Goal: Information Seeking & Learning: Learn about a topic

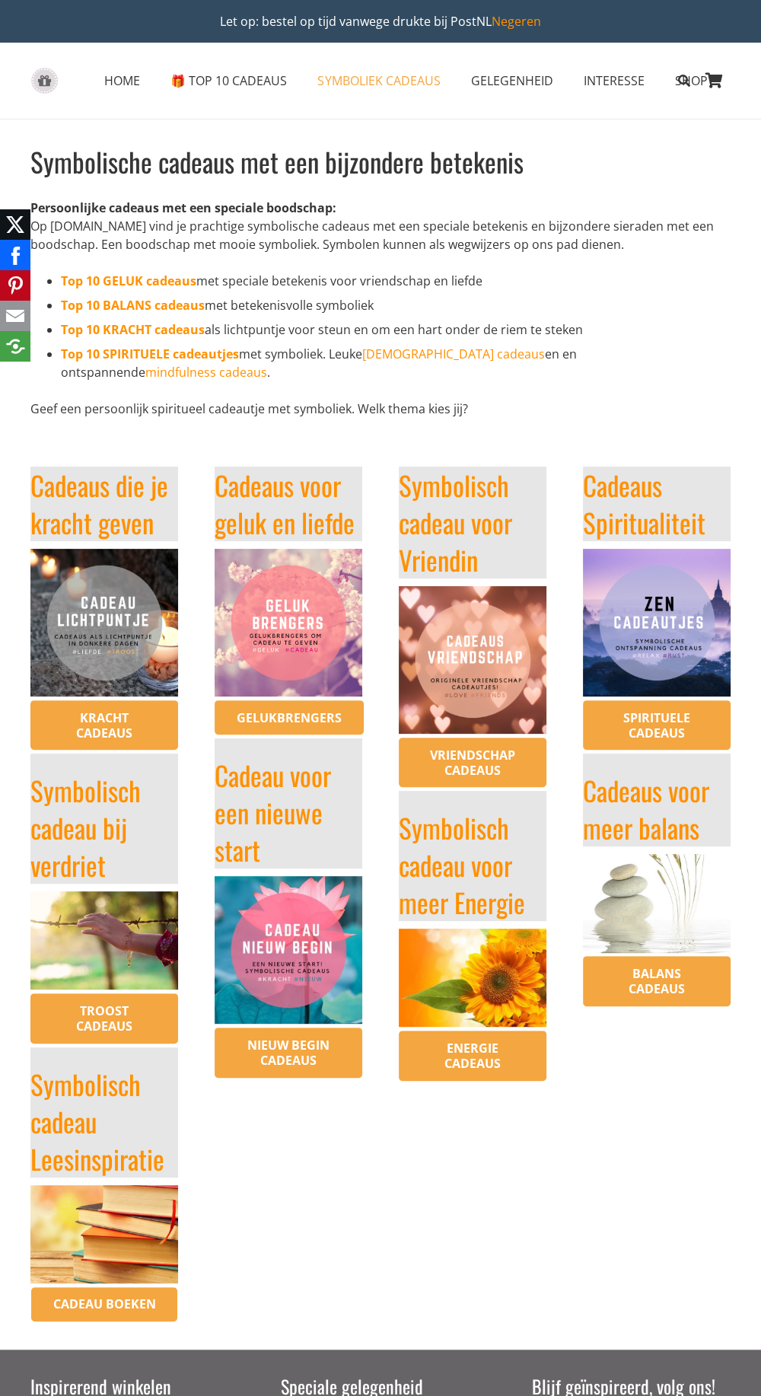
click at [86, 700] on link "Kracht cadeaus" at bounding box center [104, 725] width 148 height 50
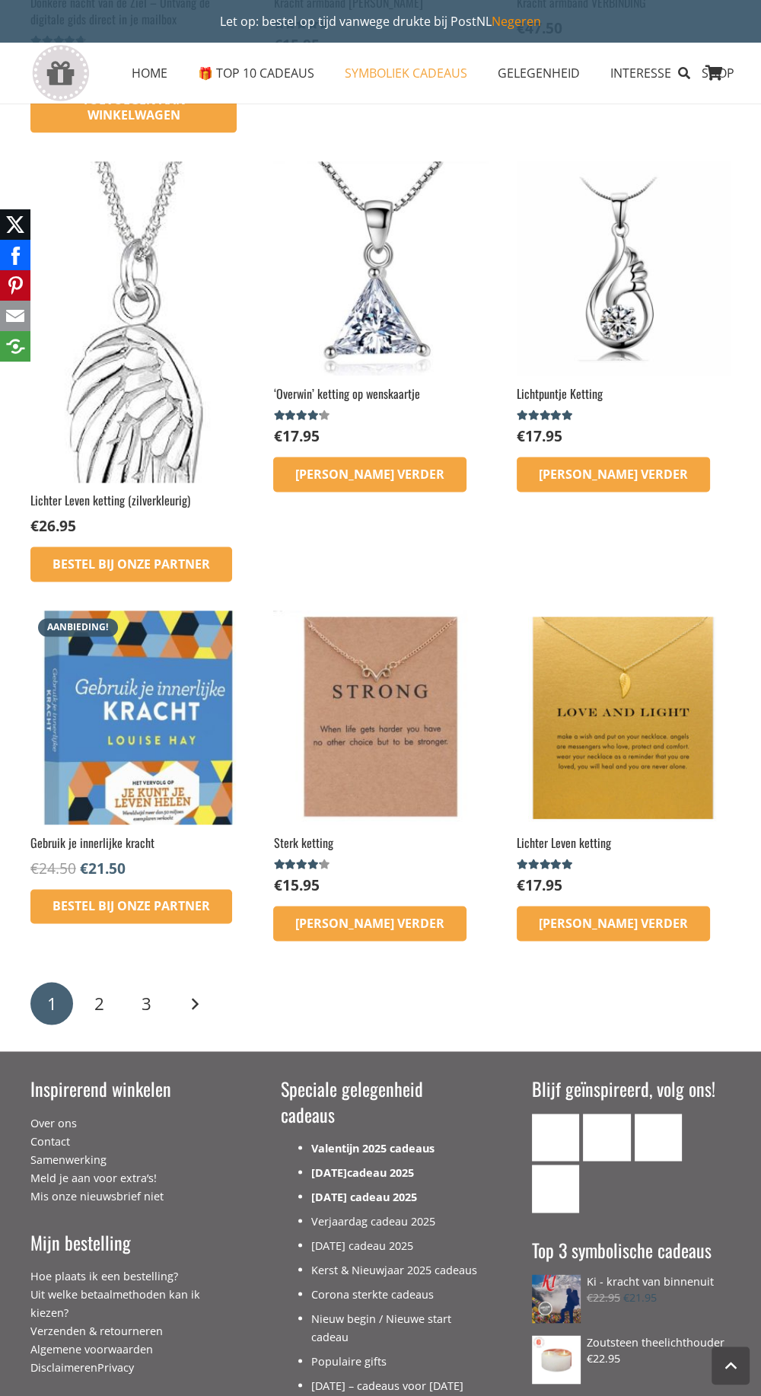
scroll to position [1605, 0]
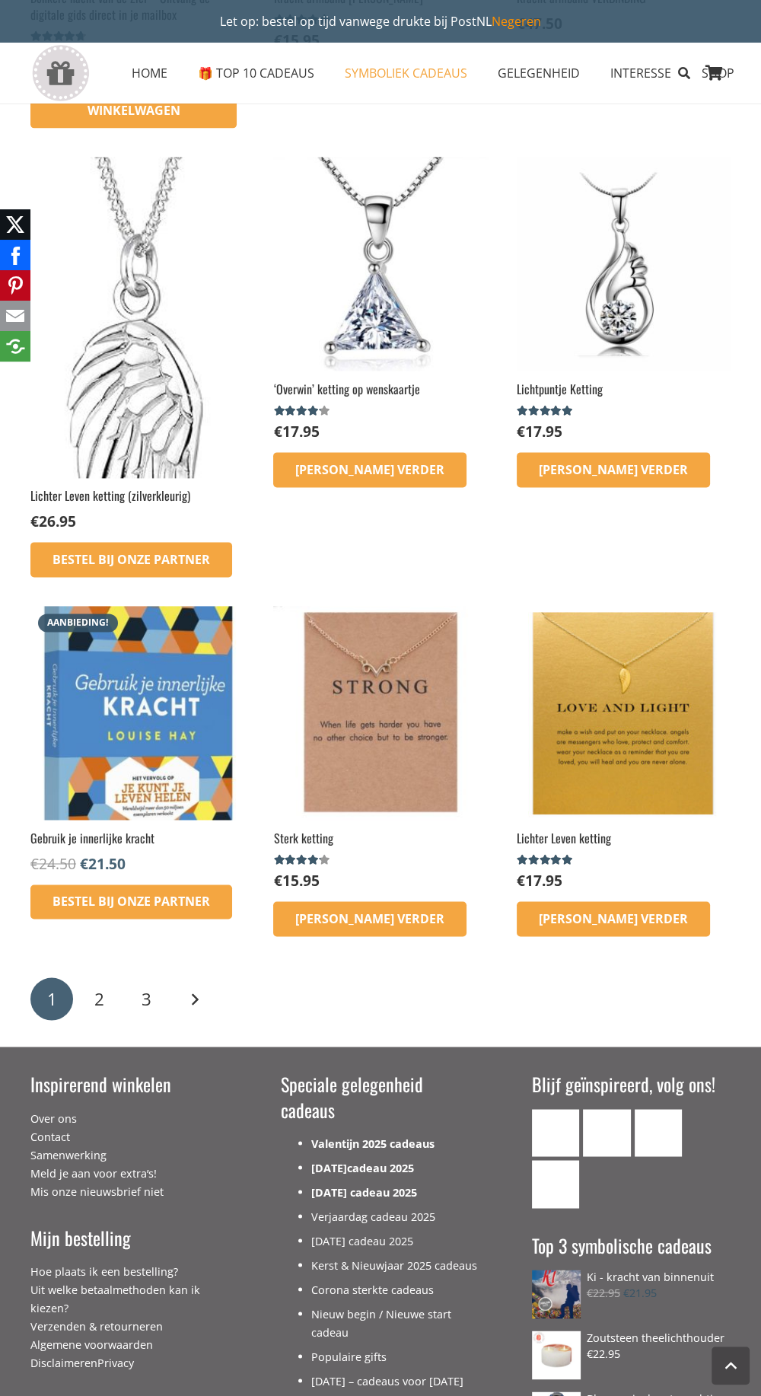
click at [308, 926] on link "[PERSON_NAME] verder" at bounding box center [369, 918] width 193 height 35
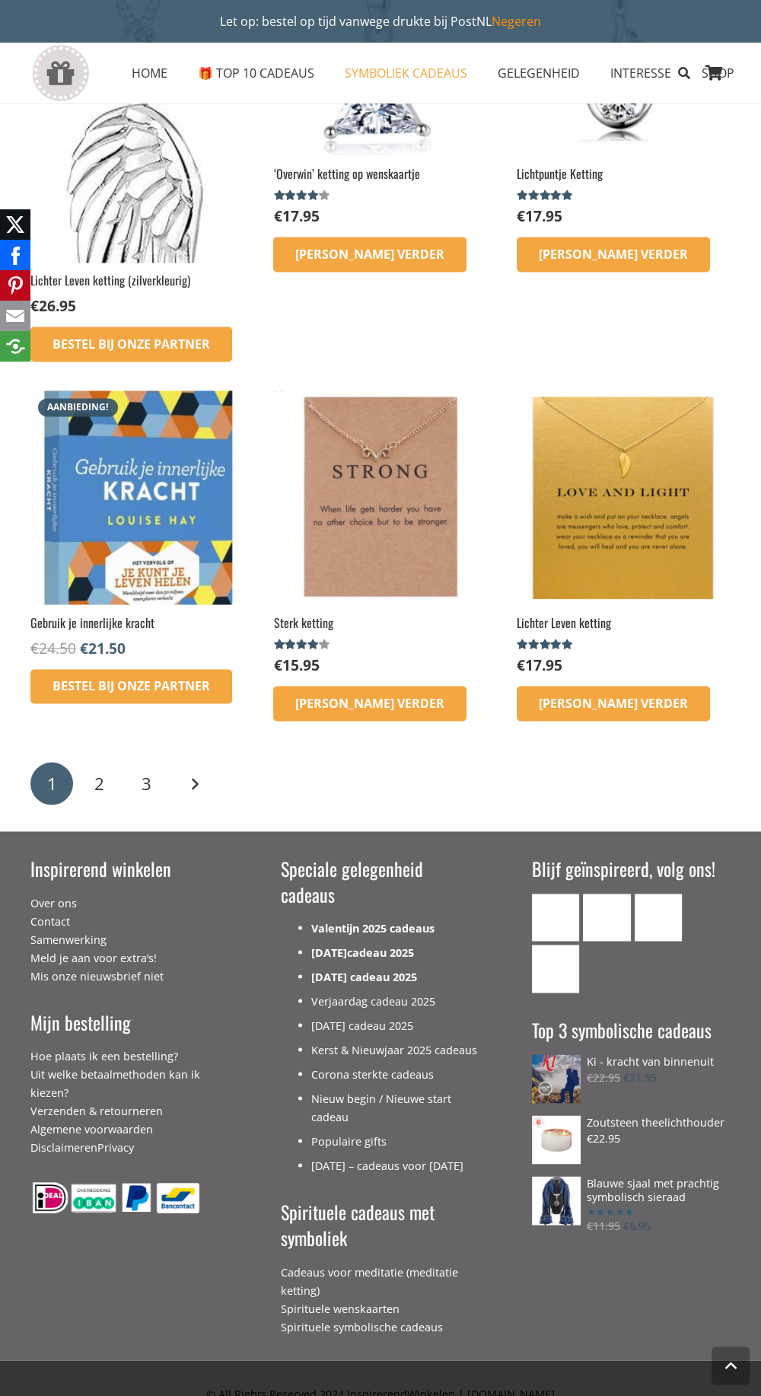
scroll to position [1843, 0]
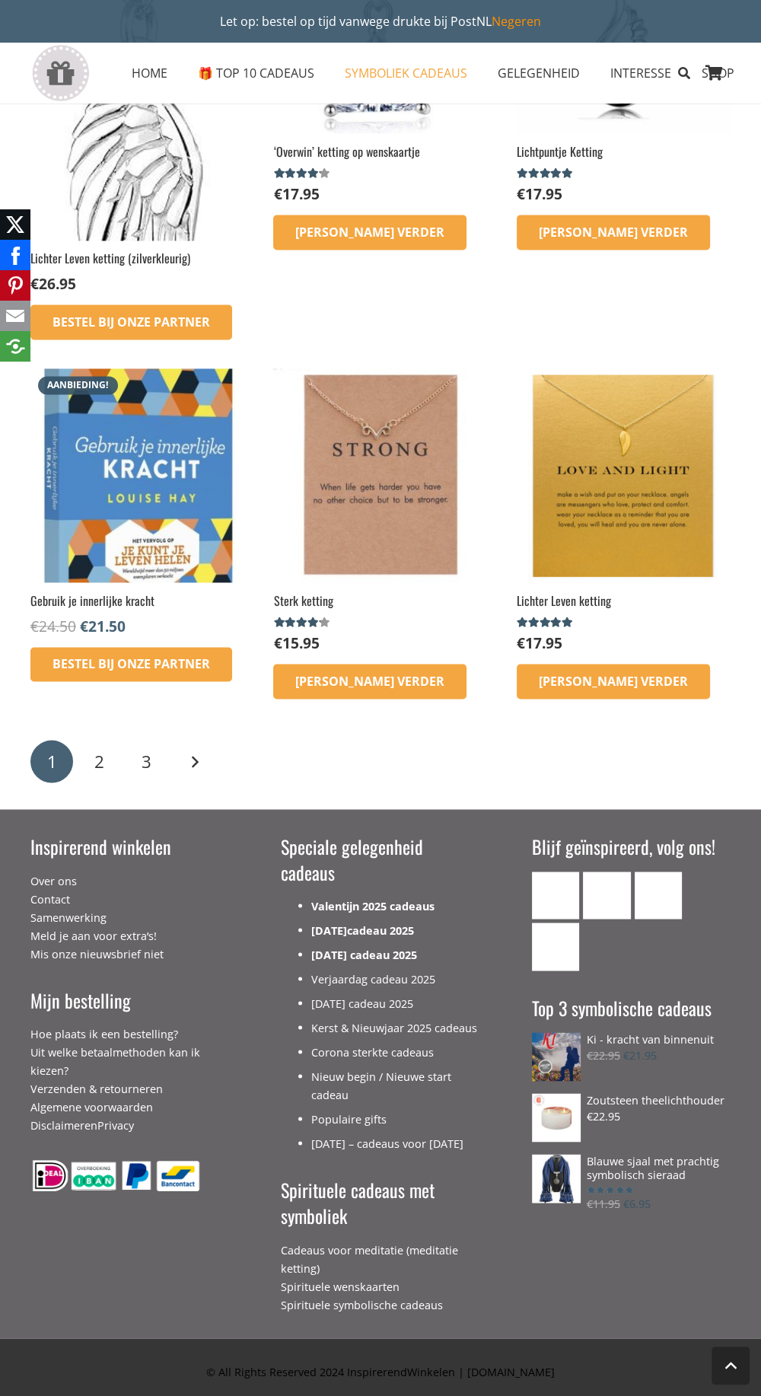
click at [214, 751] on div "1 2 3 Volgende" at bounding box center [380, 761] width 705 height 47
click at [120, 766] on div "1 2 3 Volgende" at bounding box center [380, 761] width 705 height 47
click at [99, 760] on span "2" at bounding box center [99, 761] width 10 height 24
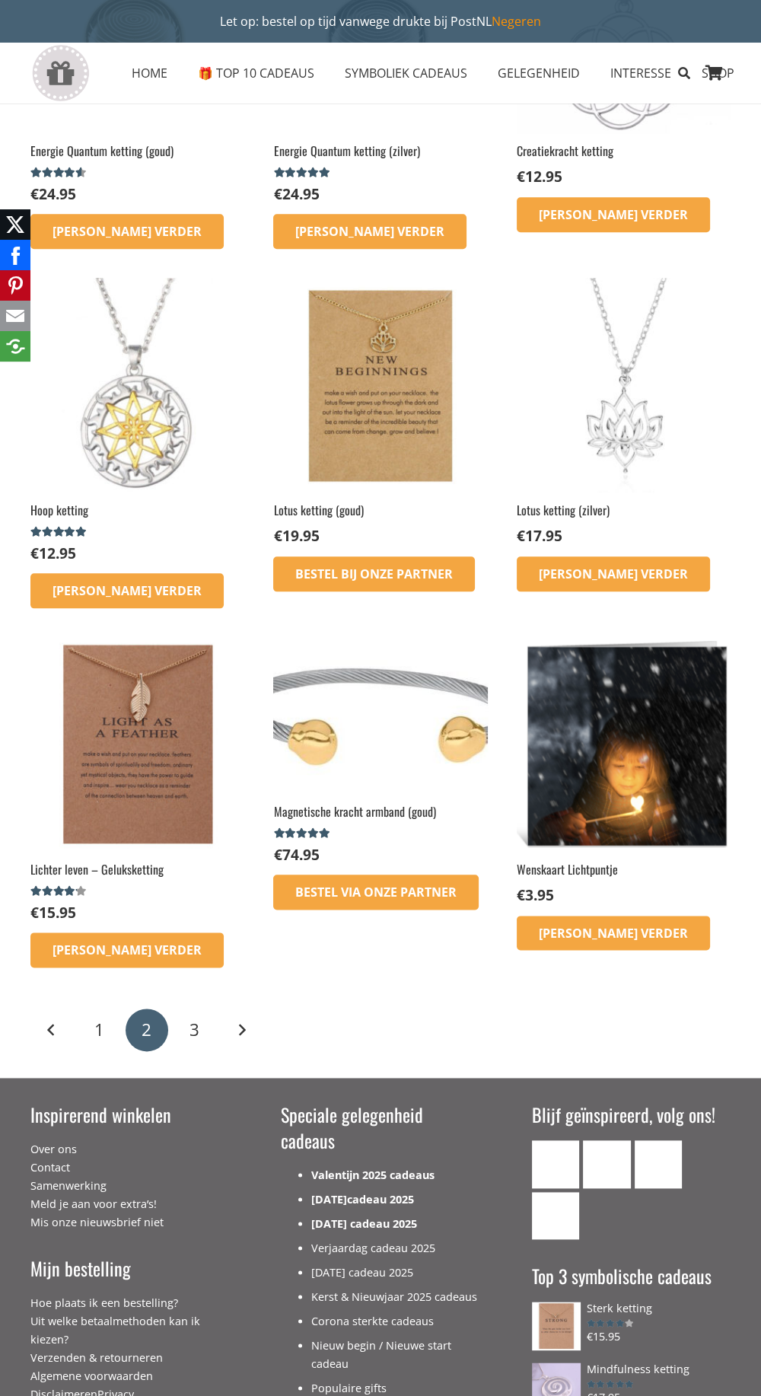
scroll to position [1044, 0]
click at [241, 1028] on link "Volgende" at bounding box center [242, 1029] width 43 height 43
